Goal: Task Accomplishment & Management: Use online tool/utility

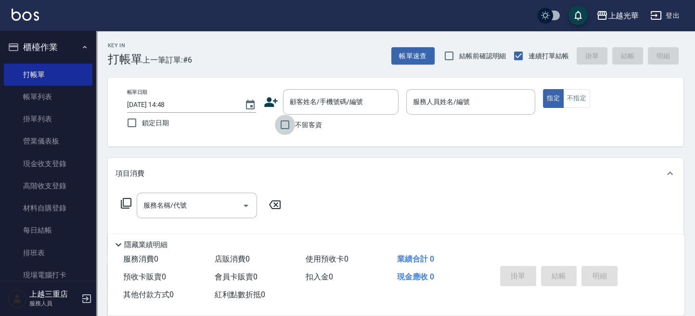
drag, startPoint x: 283, startPoint y: 124, endPoint x: 406, endPoint y: 119, distance: 123.3
click at [289, 124] on input "不留客資" at bounding box center [285, 125] width 20 height 20
checkbox input "true"
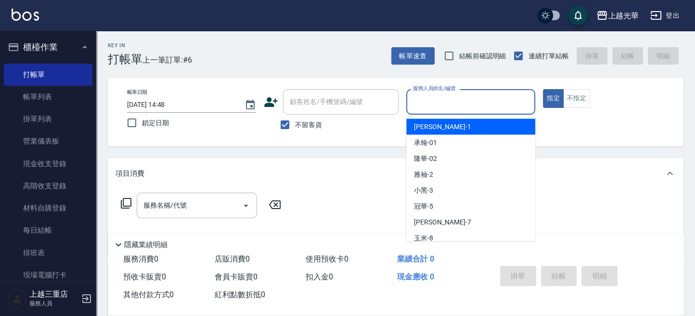
drag, startPoint x: 442, startPoint y: 104, endPoint x: 433, endPoint y: 102, distance: 9.8
click at [440, 104] on input "服務人員姓名/編號" at bounding box center [470, 101] width 120 height 17
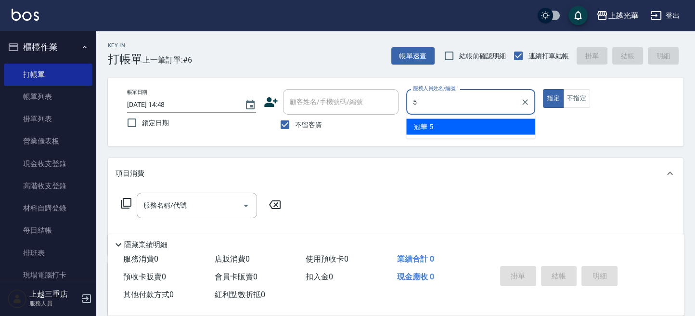
type input "冠華-5"
type button "true"
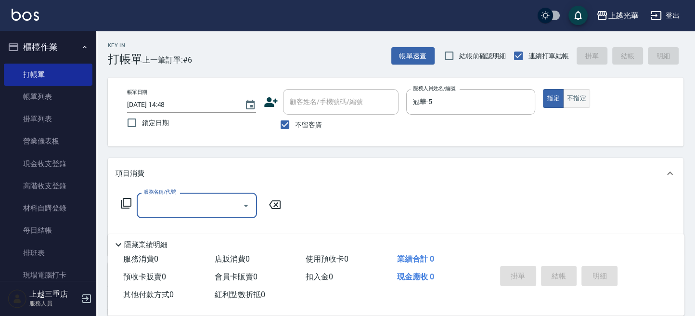
click at [576, 97] on button "不指定" at bounding box center [576, 98] width 27 height 19
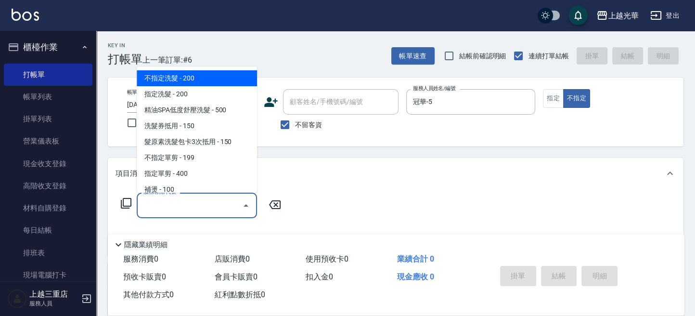
click at [162, 197] on div "服務名稱/代號 服務名稱/代號" at bounding box center [197, 205] width 120 height 26
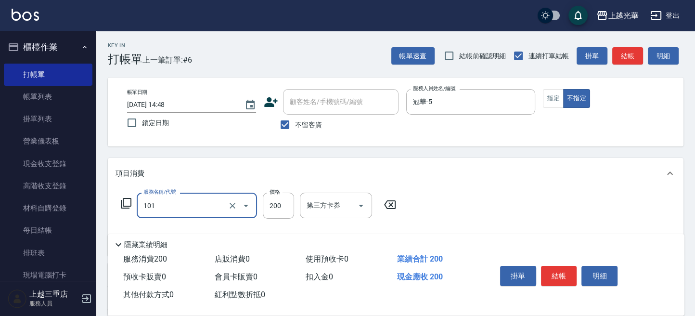
type input "不指定洗髮(101)"
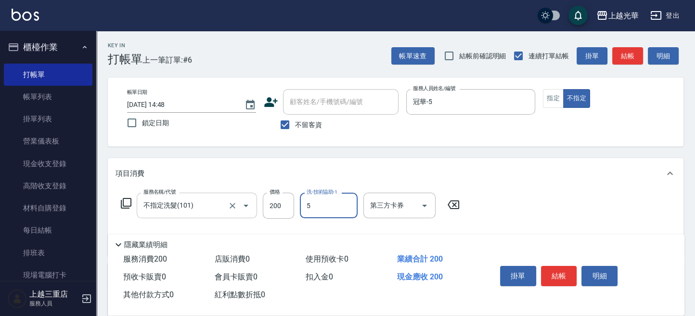
type input "冠華-5"
type input "不指定單剪(202)"
click at [631, 54] on button "結帳" at bounding box center [627, 56] width 31 height 18
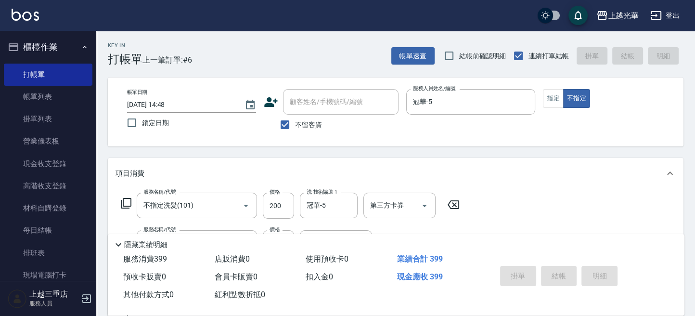
type input "[DATE] 15:26"
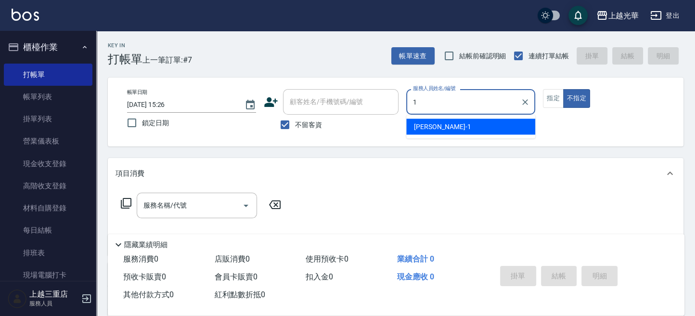
type input "小[PERSON_NAME]-1"
type button "false"
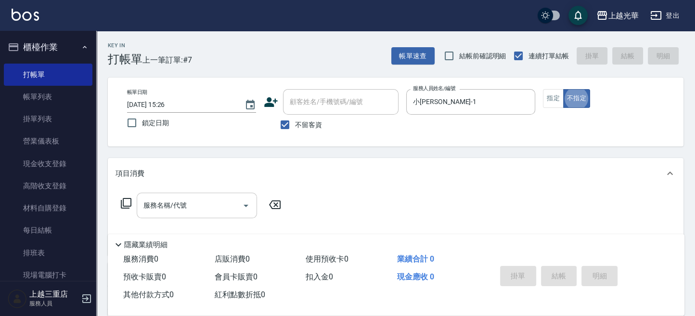
click at [185, 205] on input "服務名稱/代號" at bounding box center [189, 205] width 97 height 17
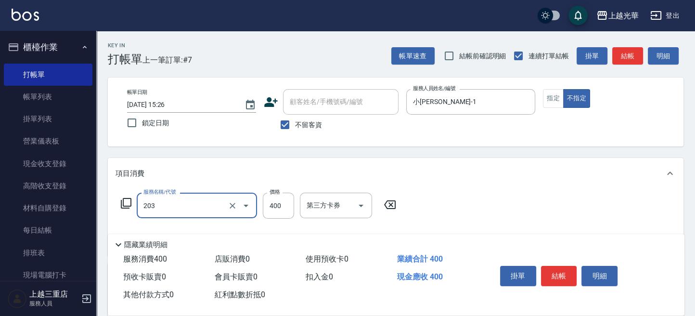
type input "指定單剪(203)"
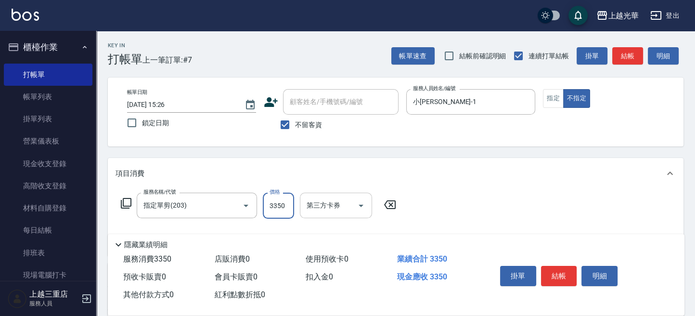
drag, startPoint x: 265, startPoint y: 207, endPoint x: 305, endPoint y: 208, distance: 39.9
click at [298, 205] on div "服務名稱/代號 指定單剪(203) 服務名稱/代號 價格 3350 價格 第三方卡券 第三方卡券" at bounding box center [258, 205] width 286 height 26
type input "350"
click at [564, 272] on button "結帳" at bounding box center [559, 276] width 36 height 20
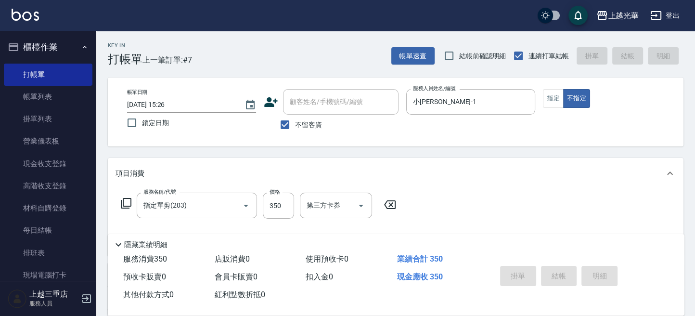
type input "[DATE] 15:28"
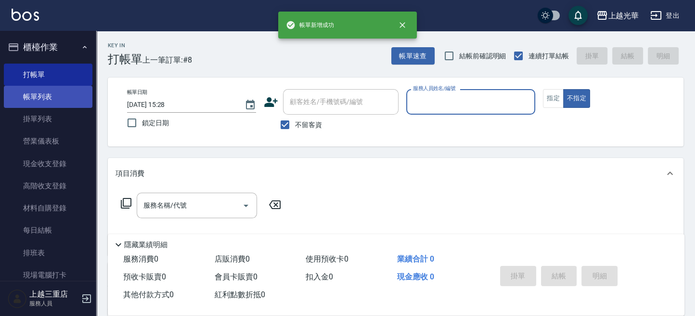
click at [29, 98] on link "帳單列表" at bounding box center [48, 97] width 89 height 22
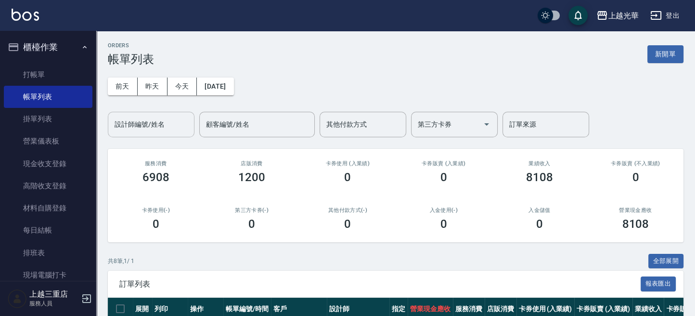
click at [140, 112] on div "設計師編號/姓名" at bounding box center [151, 125] width 87 height 26
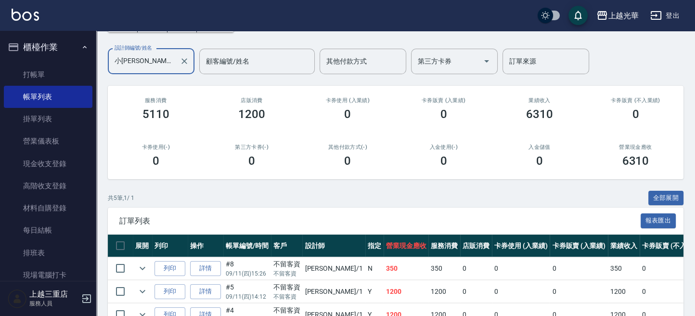
scroll to position [64, 0]
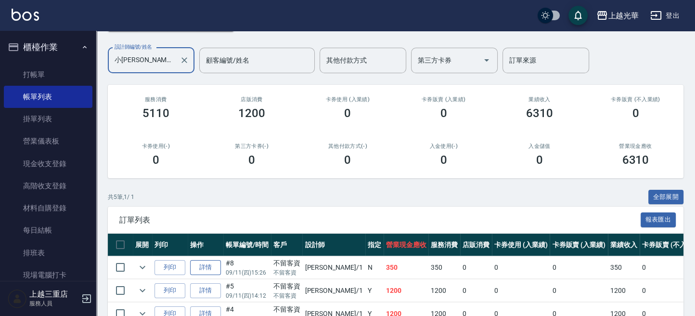
type input "小[PERSON_NAME]-1"
click at [209, 268] on link "詳情" at bounding box center [205, 267] width 31 height 15
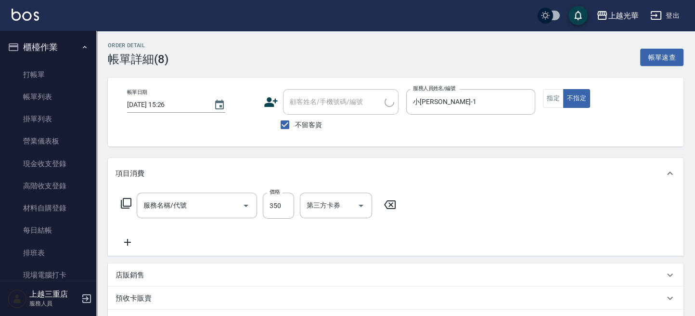
type input "[DATE] 15:26"
checkbox input "true"
type input "小[PERSON_NAME]-1"
type input "指定單剪(203)"
click at [543, 106] on button "指定" at bounding box center [553, 98] width 21 height 19
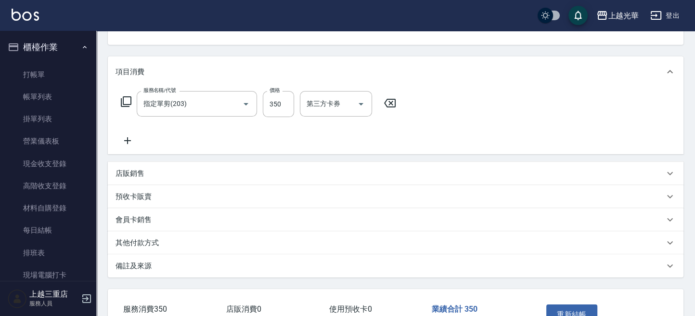
scroll to position [165, 0]
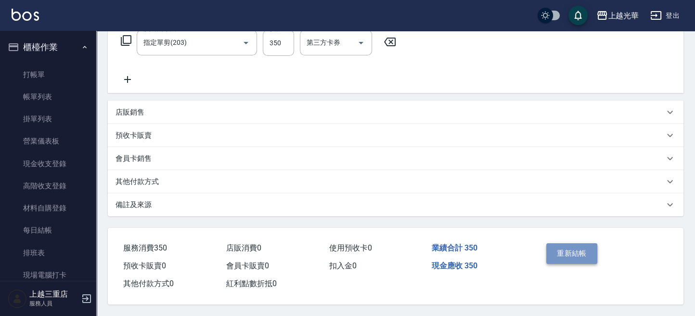
click at [577, 256] on button "重新結帳" at bounding box center [571, 253] width 51 height 20
